Goal: Find specific page/section: Find specific page/section

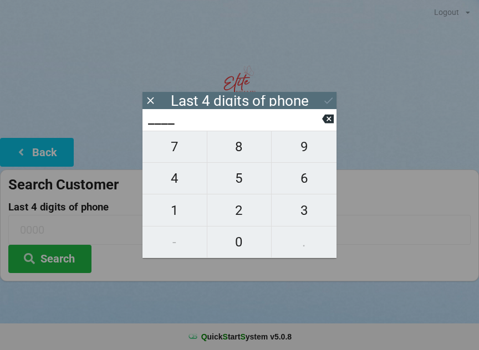
click at [176, 215] on span "1" at bounding box center [174, 210] width 64 height 23
type input "1___"
click at [183, 206] on span "1" at bounding box center [174, 210] width 64 height 23
type input "11__"
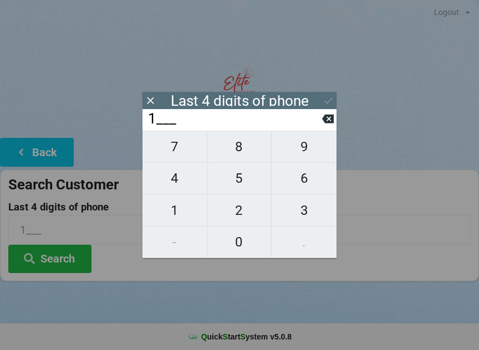
type input "11__"
click at [247, 242] on span "0" at bounding box center [239, 242] width 64 height 23
type input "110_"
click at [243, 149] on span "8" at bounding box center [239, 146] width 64 height 23
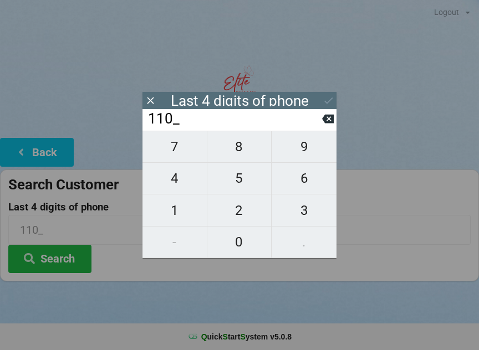
type input "1108"
click at [68, 252] on button "Search" at bounding box center [49, 259] width 83 height 28
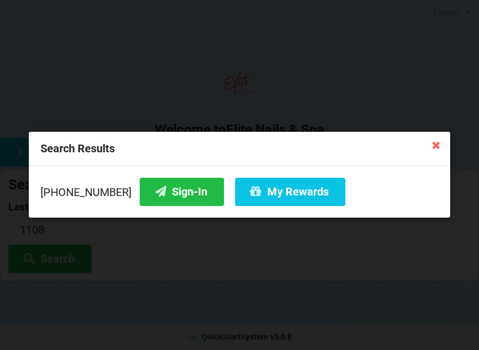
click at [167, 193] on button "Sign-In" at bounding box center [182, 192] width 84 height 28
